Goal: Navigation & Orientation: Find specific page/section

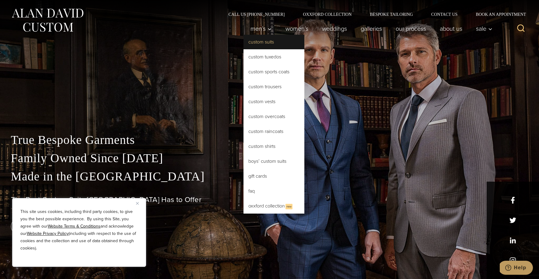
click at [263, 40] on link "Custom Suits" at bounding box center [273, 42] width 61 height 15
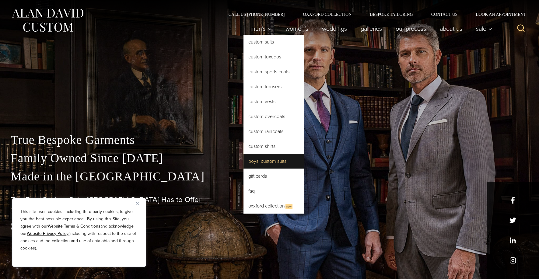
click at [272, 157] on link "Boys’ Custom Suits" at bounding box center [273, 161] width 61 height 15
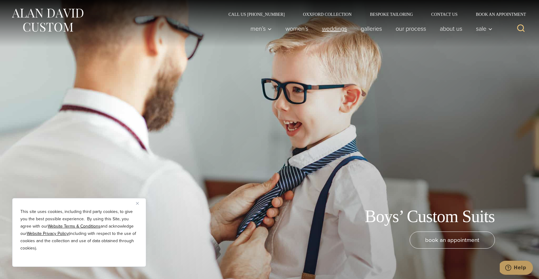
click at [338, 26] on link "weddings" at bounding box center [334, 29] width 39 height 12
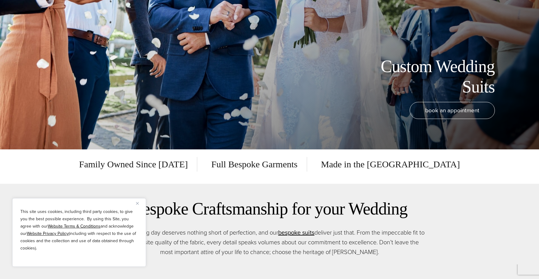
scroll to position [339, 0]
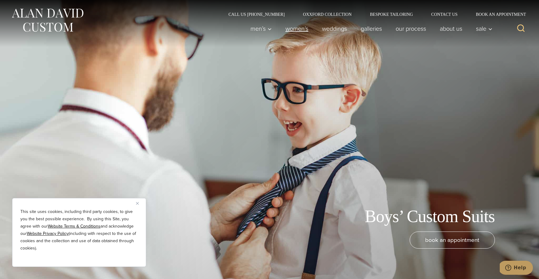
click at [286, 29] on link "Women’s" at bounding box center [296, 29] width 36 height 12
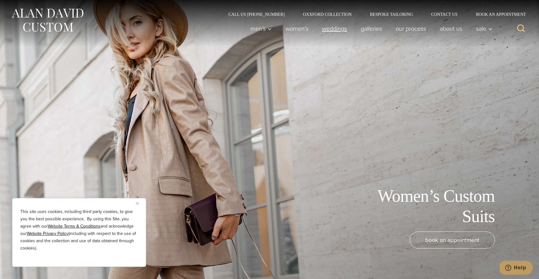
click at [326, 30] on link "weddings" at bounding box center [334, 29] width 39 height 12
